Goal: Consume media (video, audio)

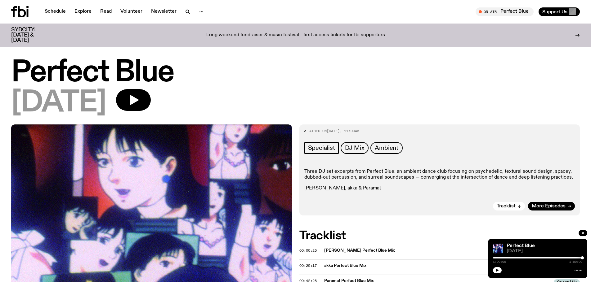
click at [25, 13] on icon at bounding box center [22, 11] width 8 height 11
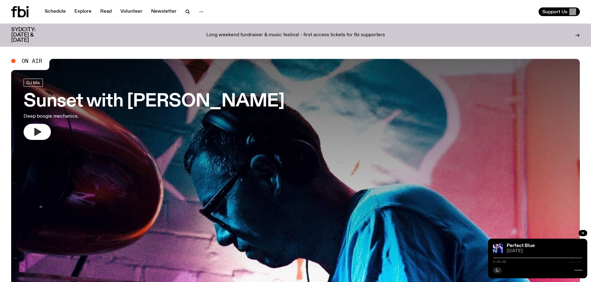
click at [39, 137] on button "button" at bounding box center [37, 132] width 27 height 16
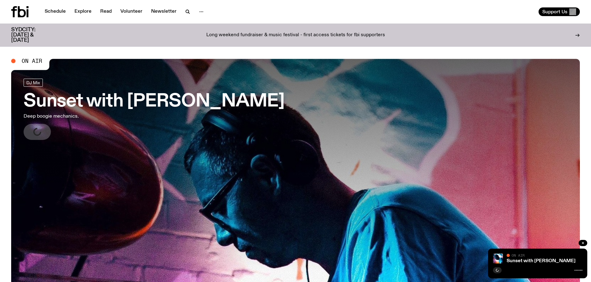
click at [530, 255] on div "On Air" at bounding box center [544, 256] width 76 height 5
click at [537, 263] on link "Sunset with [PERSON_NAME]" at bounding box center [540, 261] width 69 height 5
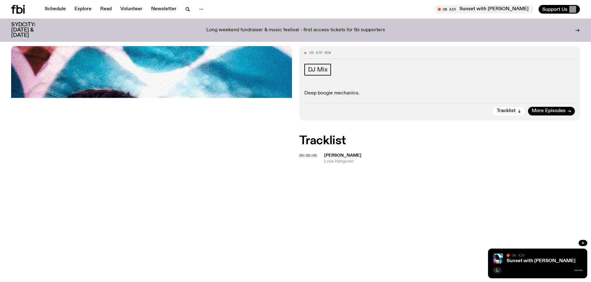
scroll to position [91, 0]
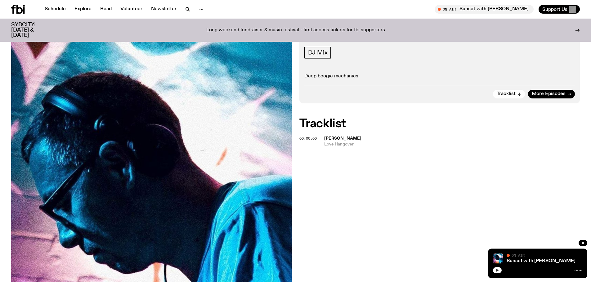
click at [500, 271] on button "button" at bounding box center [497, 271] width 9 height 6
